Goal: Information Seeking & Learning: Learn about a topic

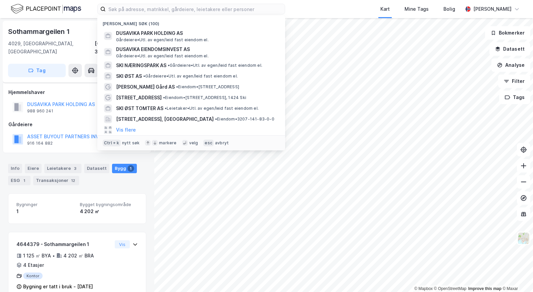
scroll to position [6, 0]
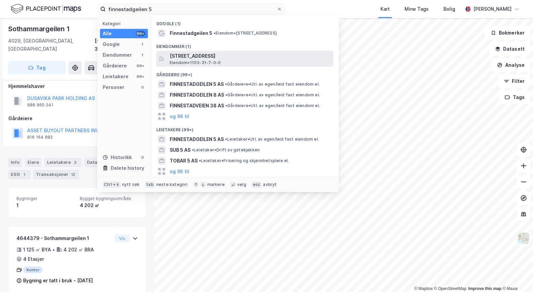
click at [196, 61] on span "Eiendom • 1103-31-7-0-0" at bounding box center [195, 62] width 51 height 5
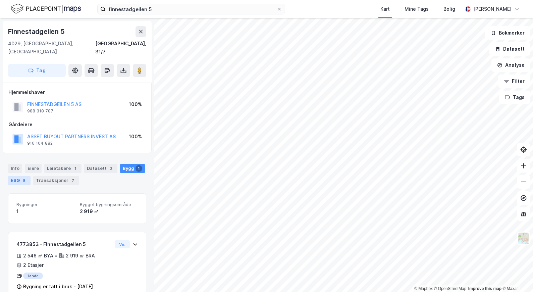
click at [14, 176] on div "ESG 5" at bounding box center [19, 180] width 22 height 9
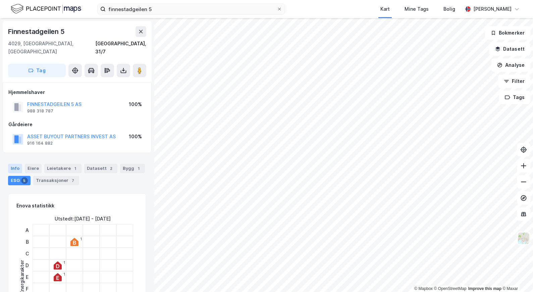
click at [13, 164] on div "Info" at bounding box center [15, 168] width 14 height 9
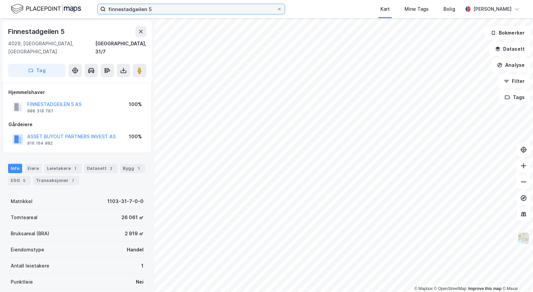
click at [155, 11] on input "finnestadgeilen 5" at bounding box center [191, 9] width 171 height 10
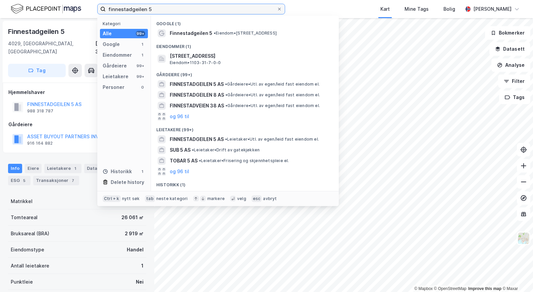
click at [155, 11] on input "finnestadgeilen 5" at bounding box center [191, 9] width 171 height 10
paste input "Finnestadgeilen 8"
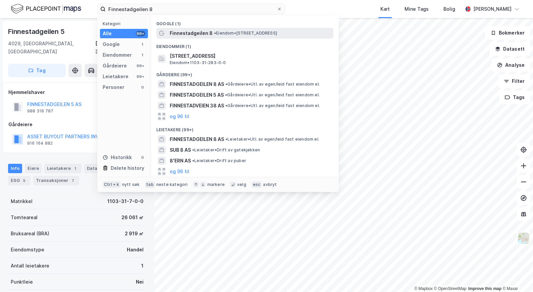
click at [197, 34] on span "Finnestadgeilen 8" at bounding box center [191, 33] width 43 height 8
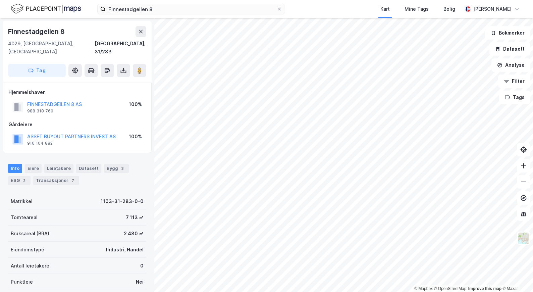
scroll to position [1, 0]
click at [77, 88] on div "Hjemmelshaver" at bounding box center [76, 92] width 137 height 8
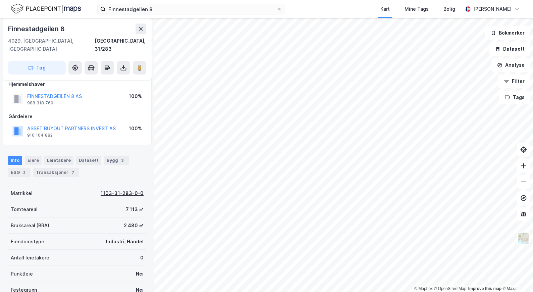
scroll to position [0, 0]
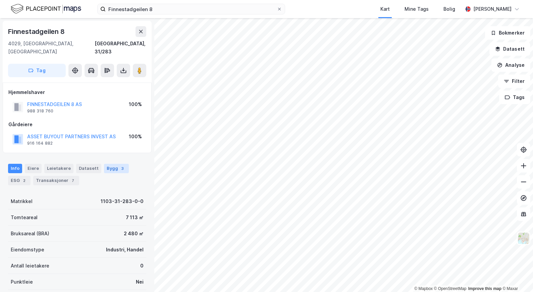
click at [113, 164] on div "Bygg 3" at bounding box center [116, 168] width 25 height 9
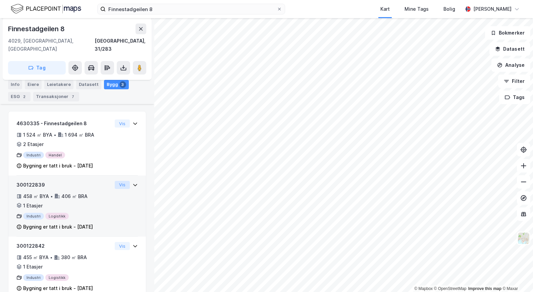
scroll to position [128, 0]
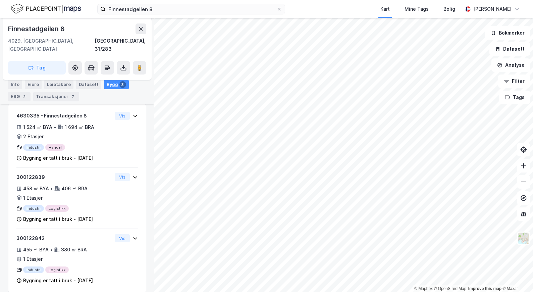
click at [10, 98] on div "ESG 2" at bounding box center [19, 96] width 22 height 9
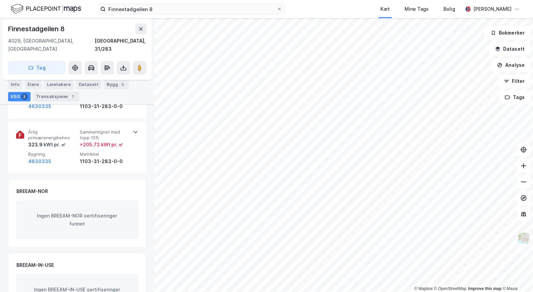
scroll to position [165, 0]
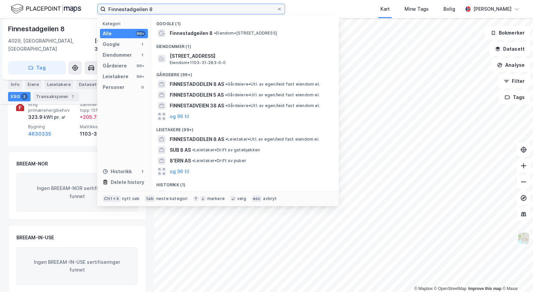
drag, startPoint x: 164, startPoint y: 8, endPoint x: 70, endPoint y: 7, distance: 94.2
click at [70, 7] on div "Finnestadgeilen 8 Kategori Alle 99+ Google 1 Eiendommer 1 Gårdeiere 99+ Leietak…" at bounding box center [266, 9] width 533 height 18
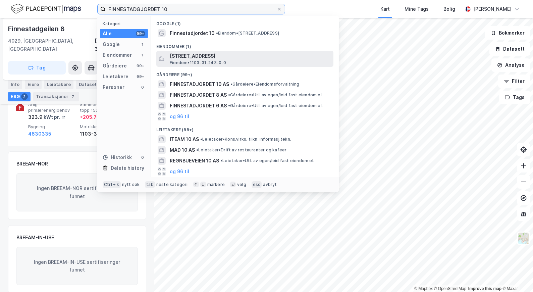
type input "FINNESTADGJORDET 10"
click at [201, 61] on span "Eiendom • 1103-31-243-0-0" at bounding box center [198, 62] width 57 height 5
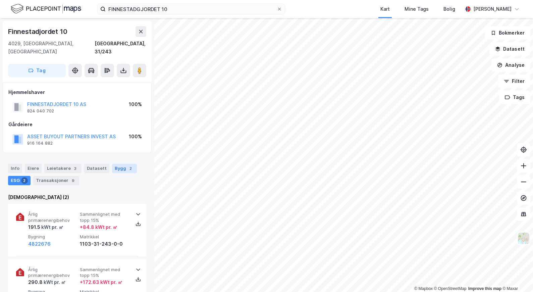
click at [127, 165] on div "2" at bounding box center [130, 168] width 7 height 7
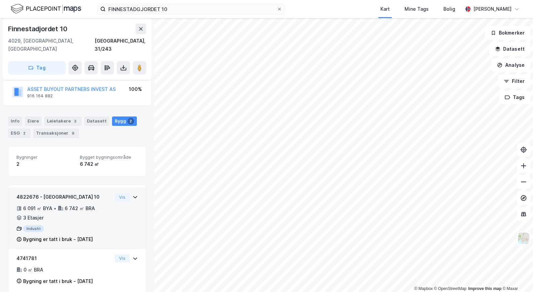
scroll to position [48, 0]
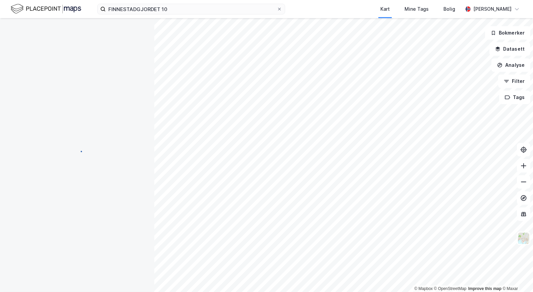
scroll to position [9, 0]
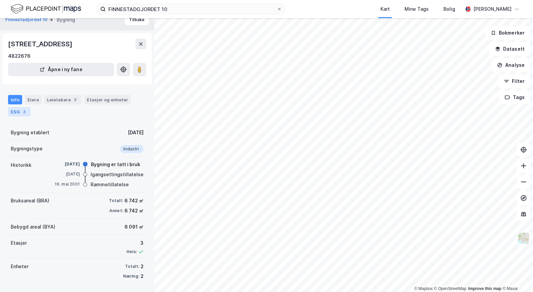
click at [22, 113] on div "2" at bounding box center [24, 111] width 7 height 7
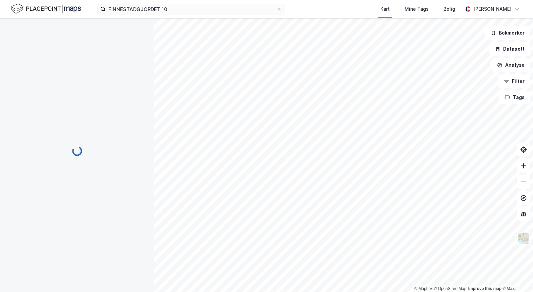
scroll to position [2, 0]
